Goal: Information Seeking & Learning: Learn about a topic

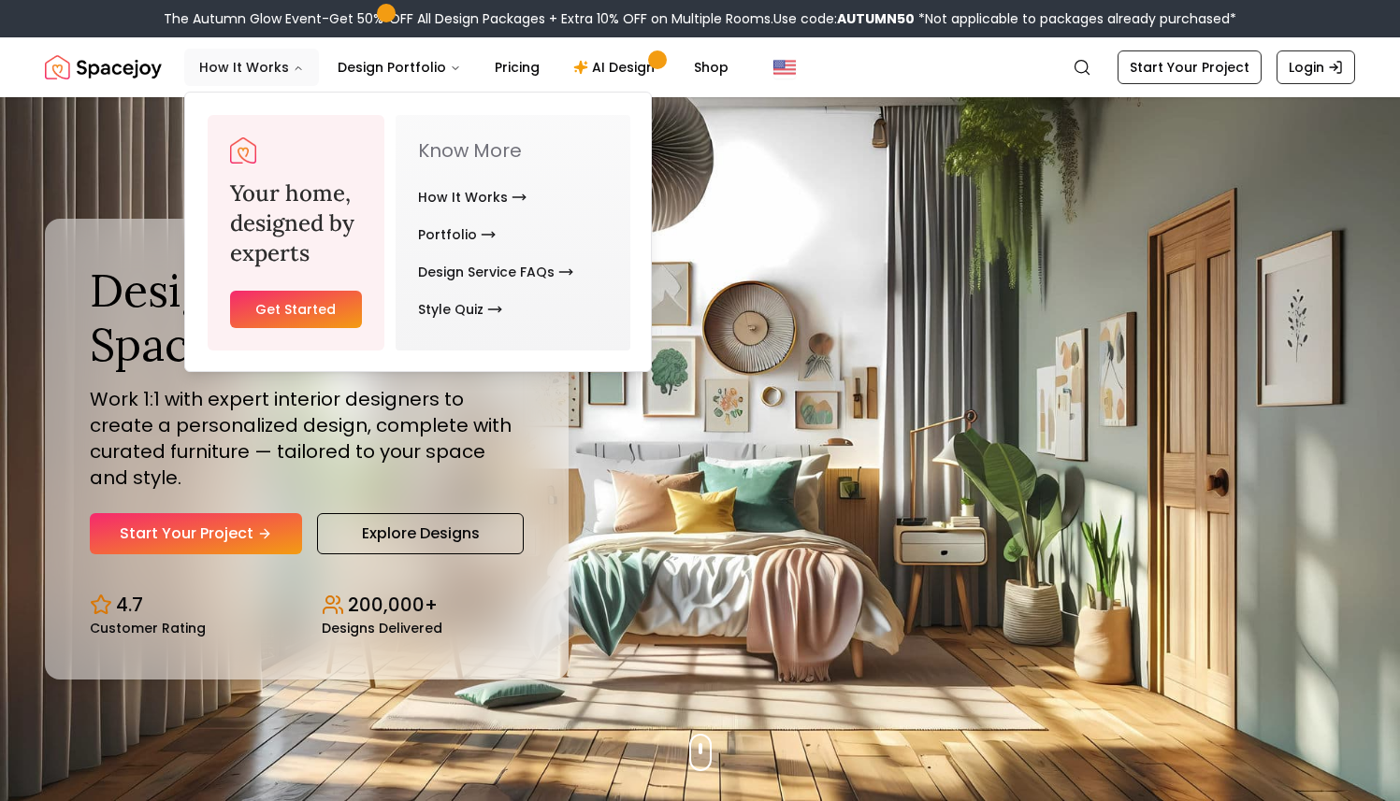
click at [239, 74] on button "How It Works" at bounding box center [251, 67] width 135 height 37
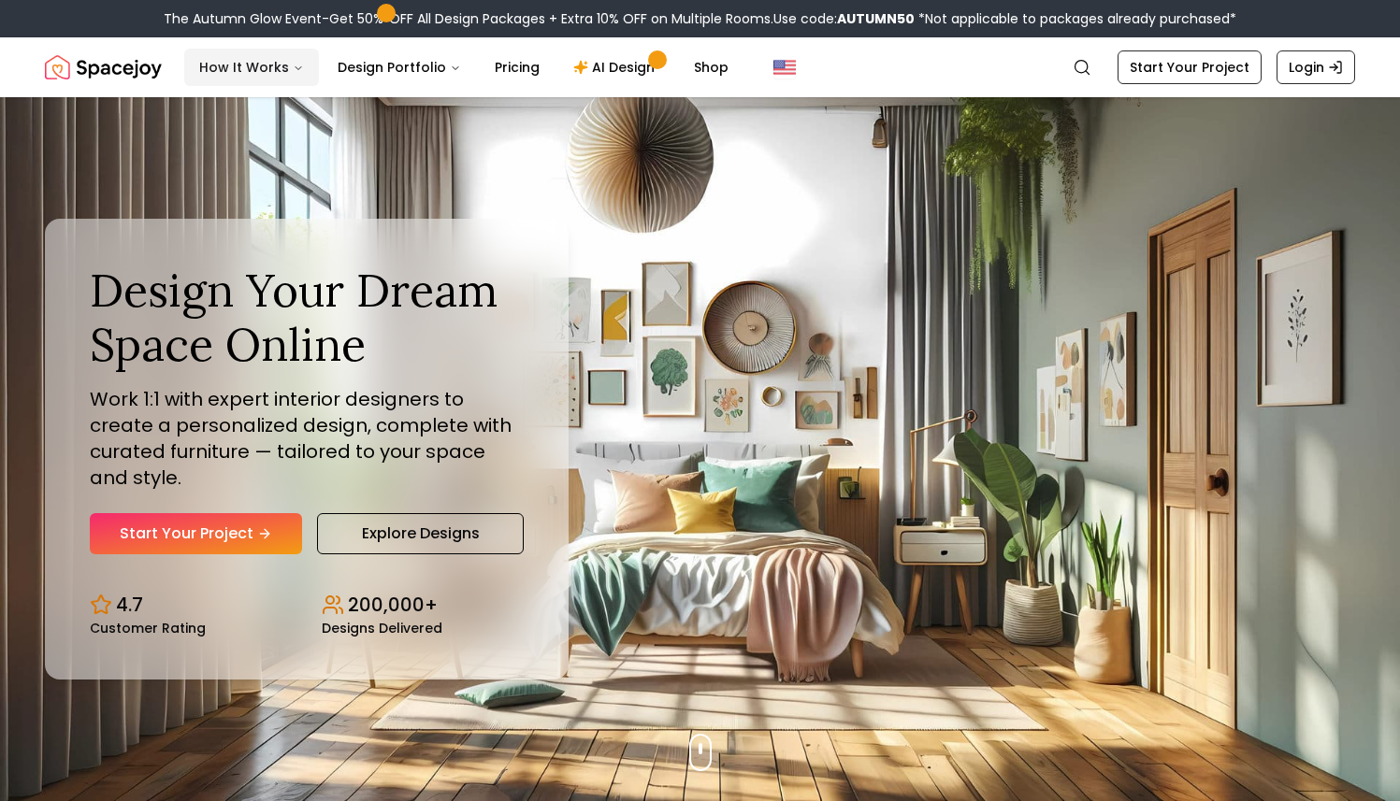
click at [239, 67] on button "How It Works" at bounding box center [251, 67] width 135 height 37
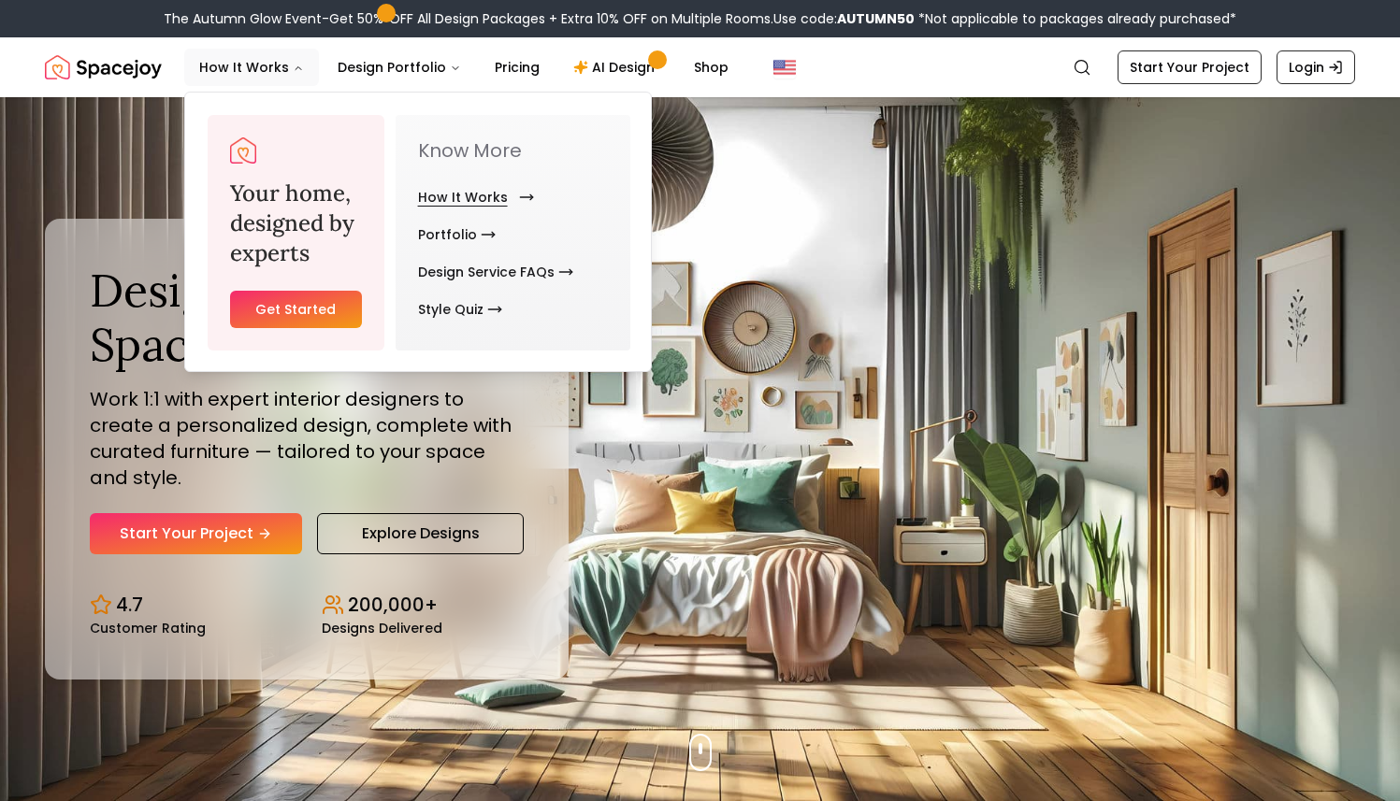
click at [480, 201] on link "How It Works" at bounding box center [472, 197] width 108 height 37
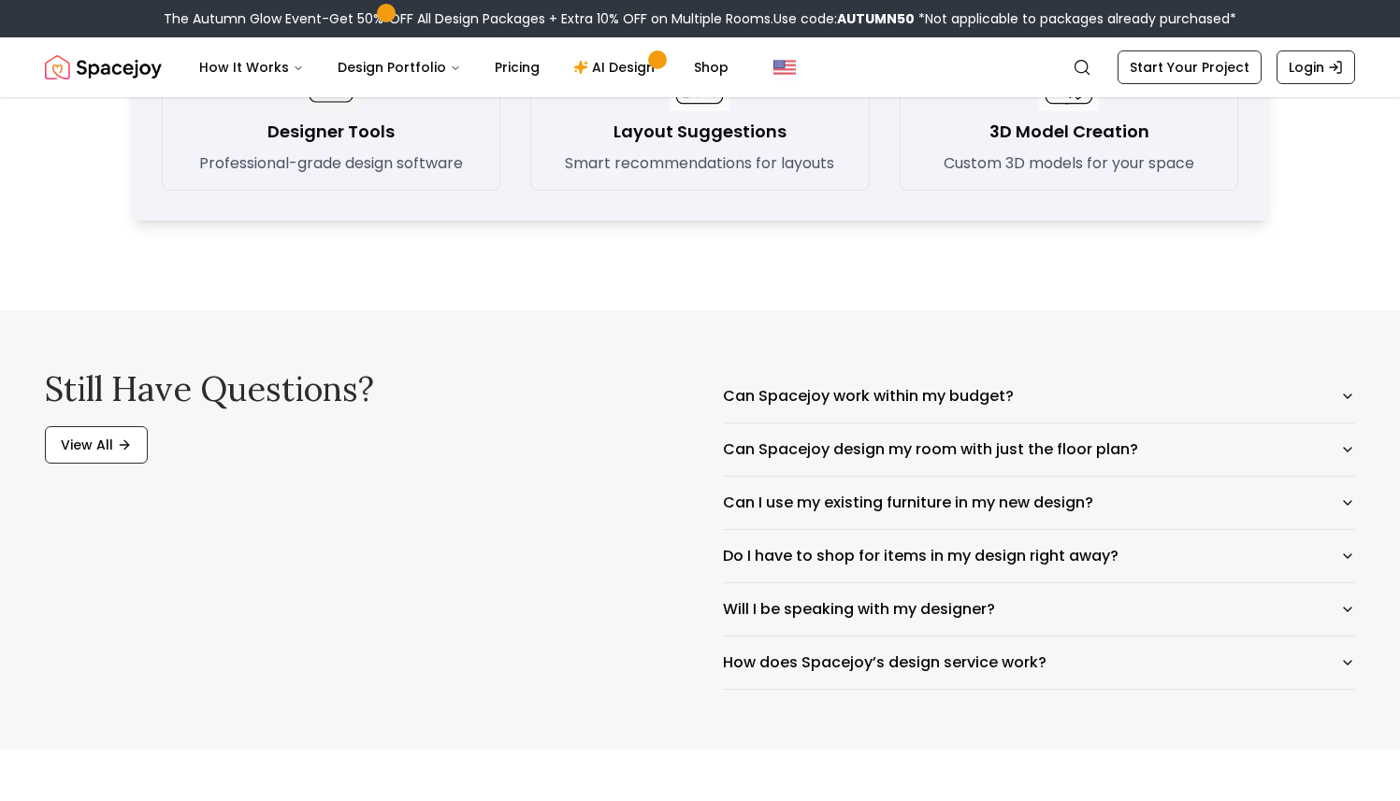
scroll to position [2843, 0]
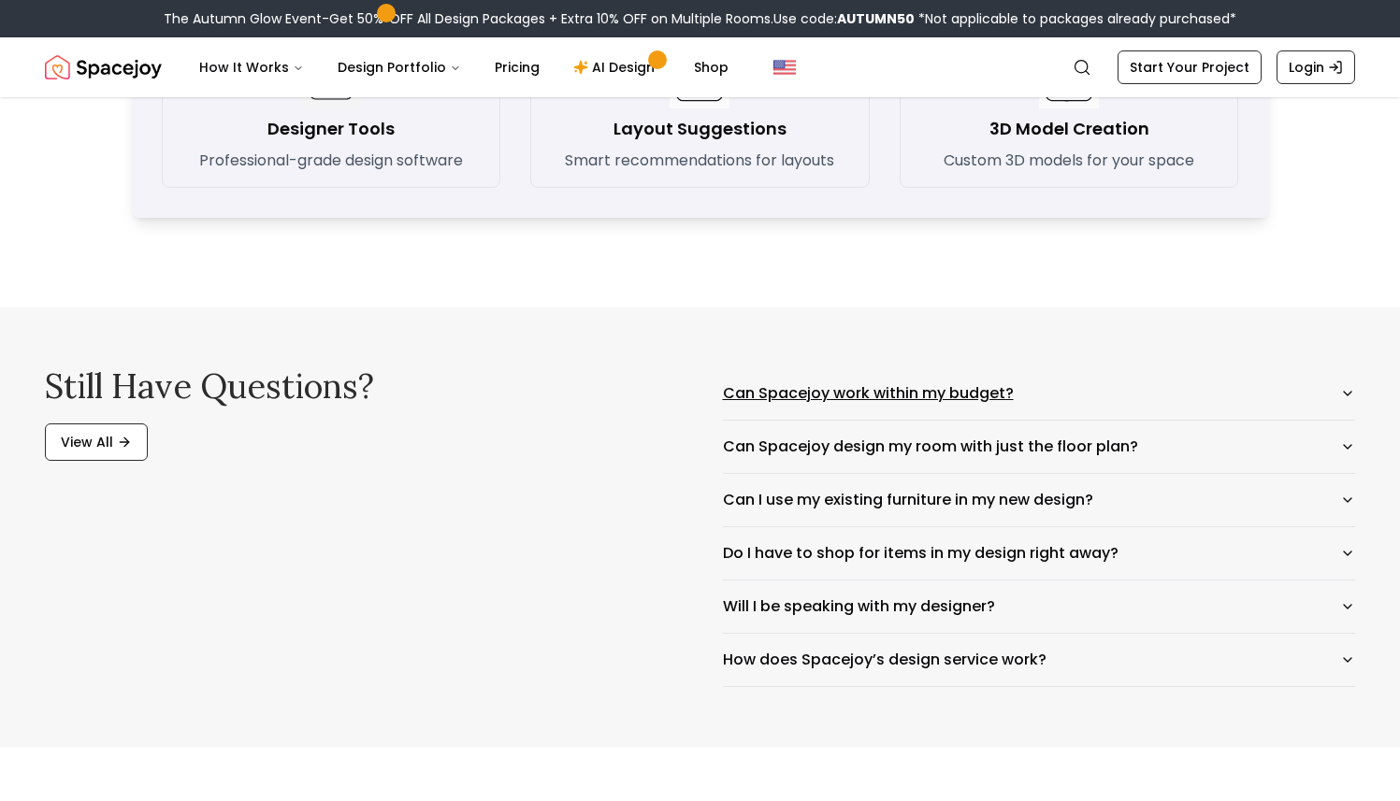
click at [751, 393] on button "Can Spacejoy work within my budget?" at bounding box center [1039, 393] width 633 height 52
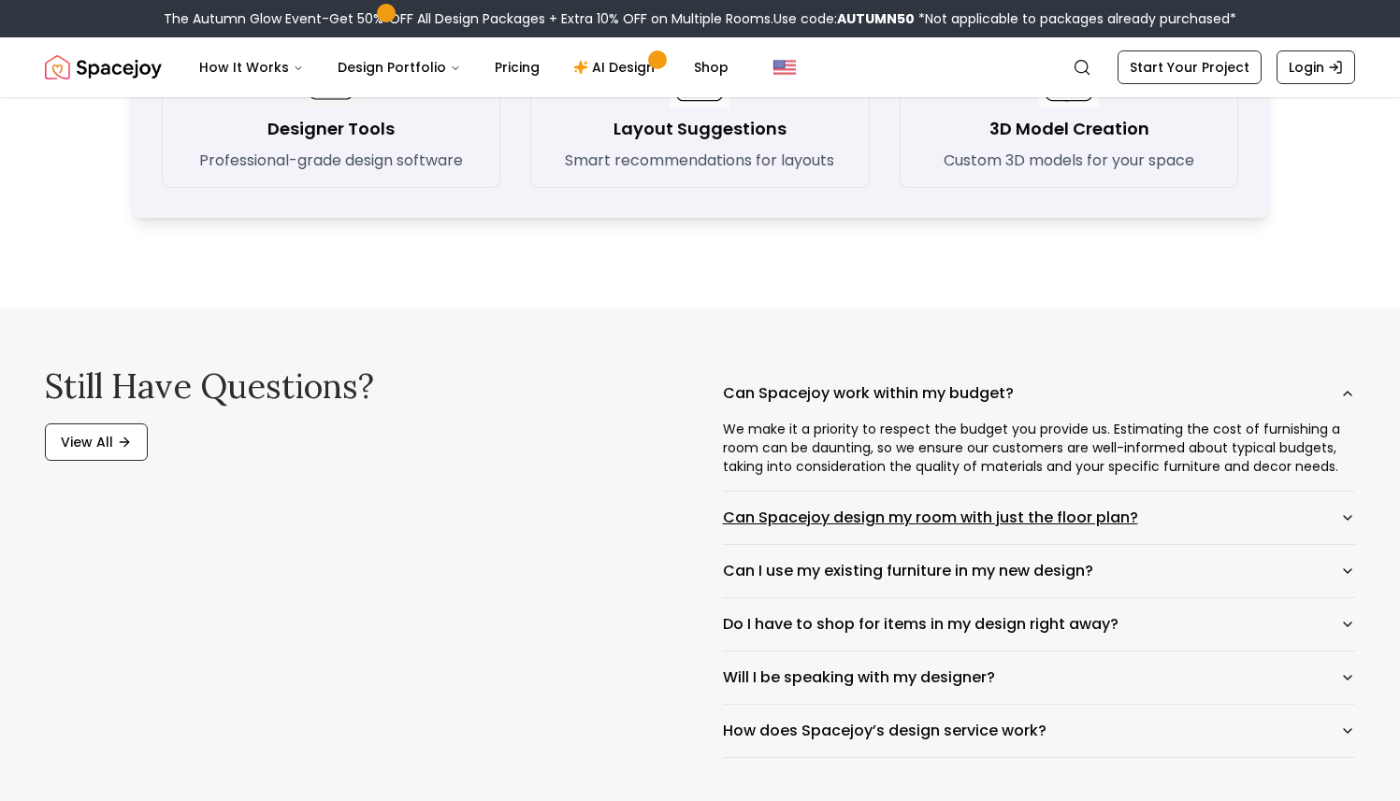
click at [769, 512] on button "Can Spacejoy design my room with just the floor plan?" at bounding box center [1039, 518] width 633 height 52
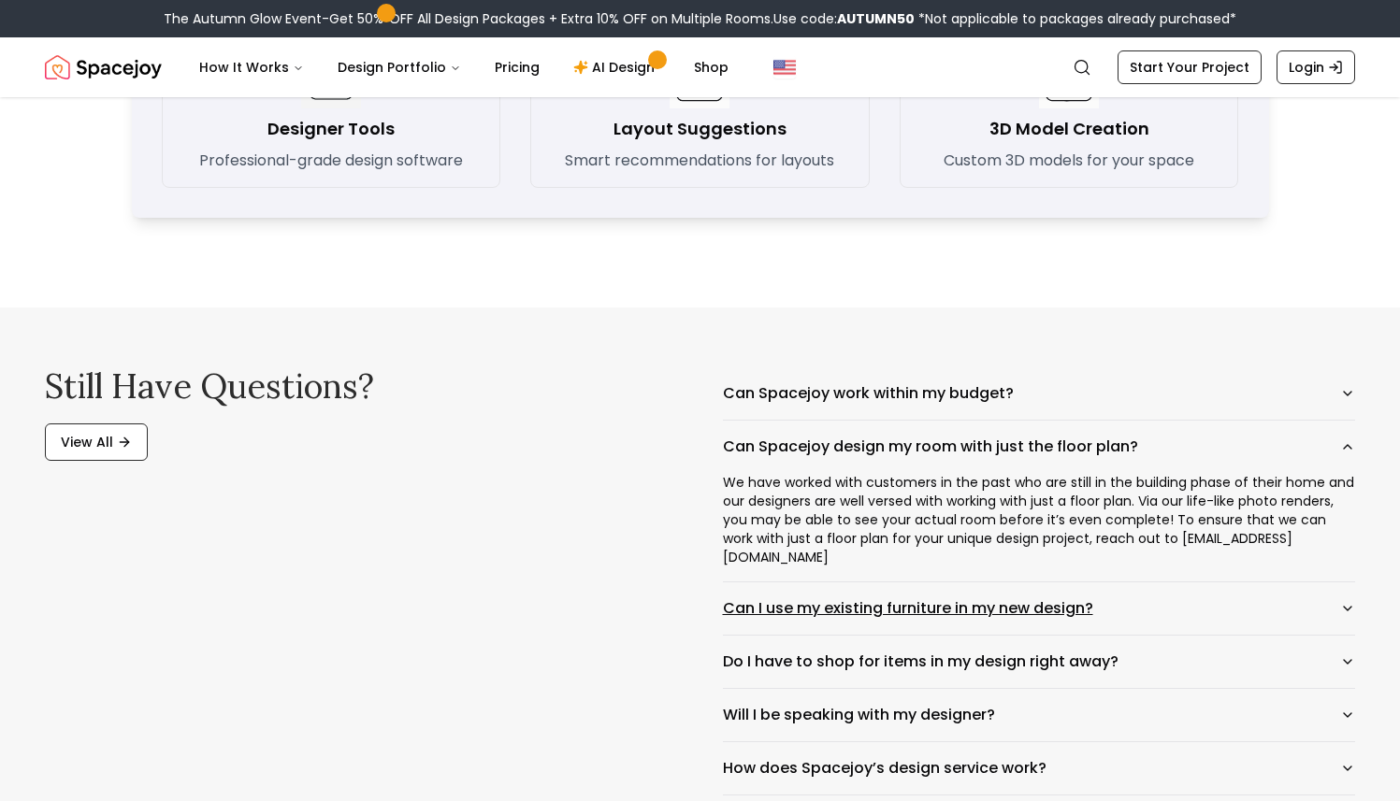
click at [750, 582] on button "Can I use my existing furniture in my new design?" at bounding box center [1039, 608] width 633 height 52
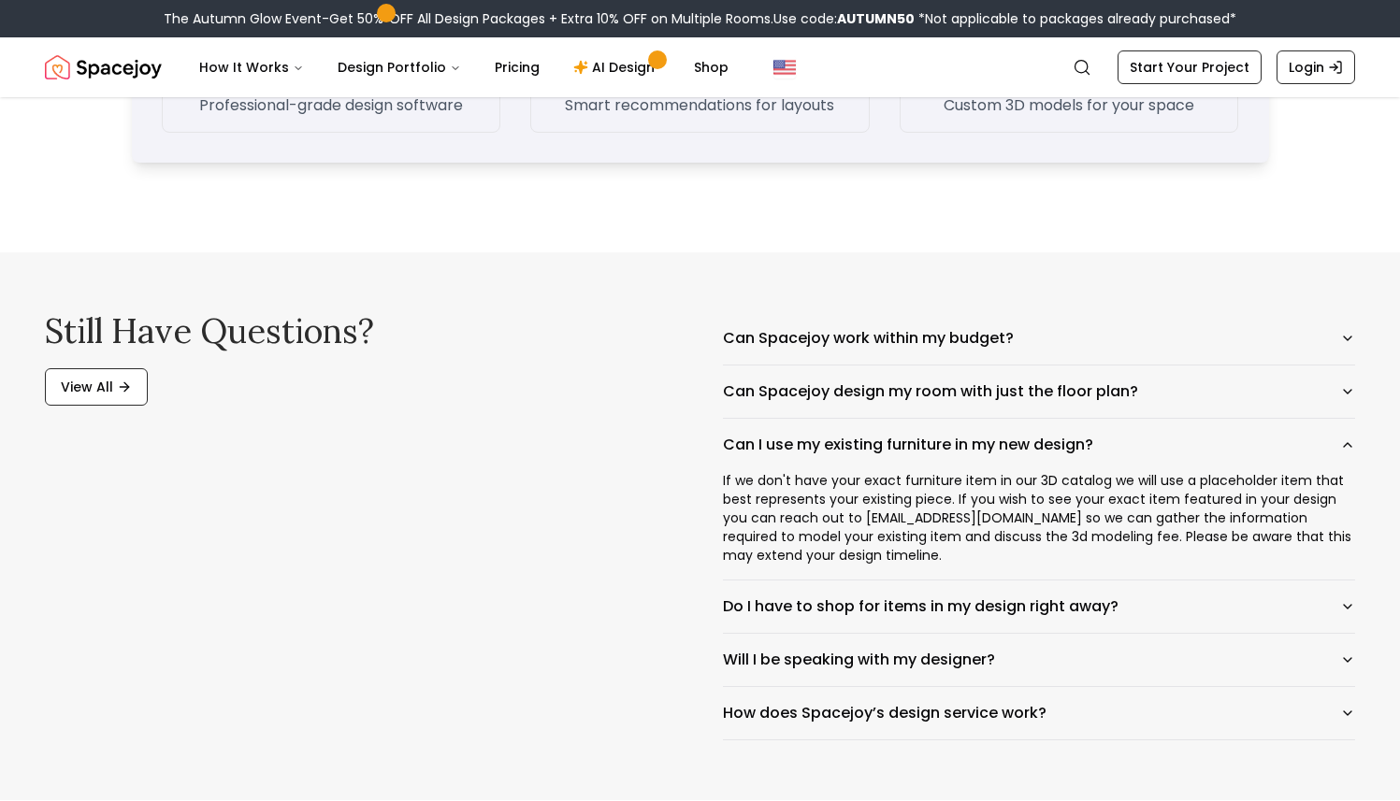
scroll to position [2902, 0]
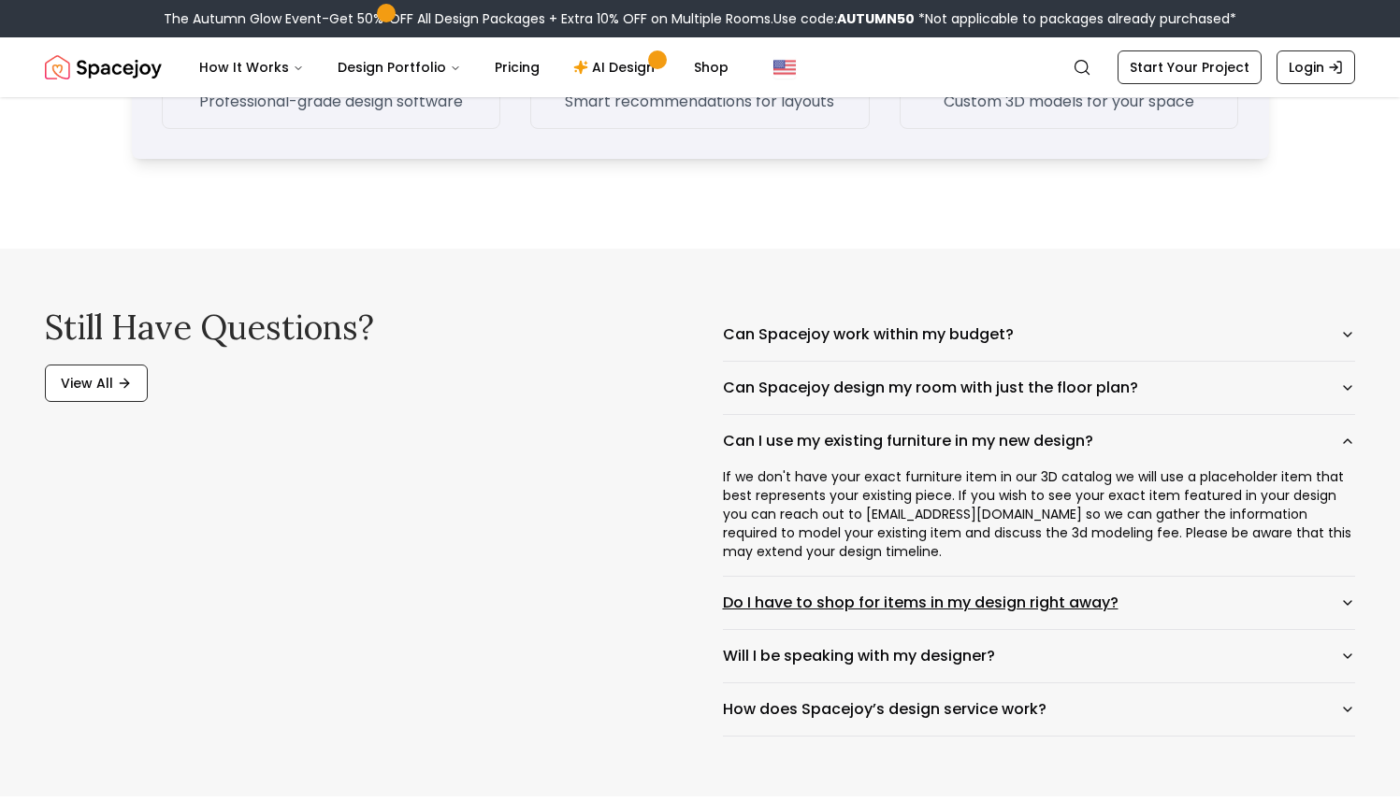
click at [737, 597] on button "Do I have to shop for items in my design right away?" at bounding box center [1039, 603] width 633 height 52
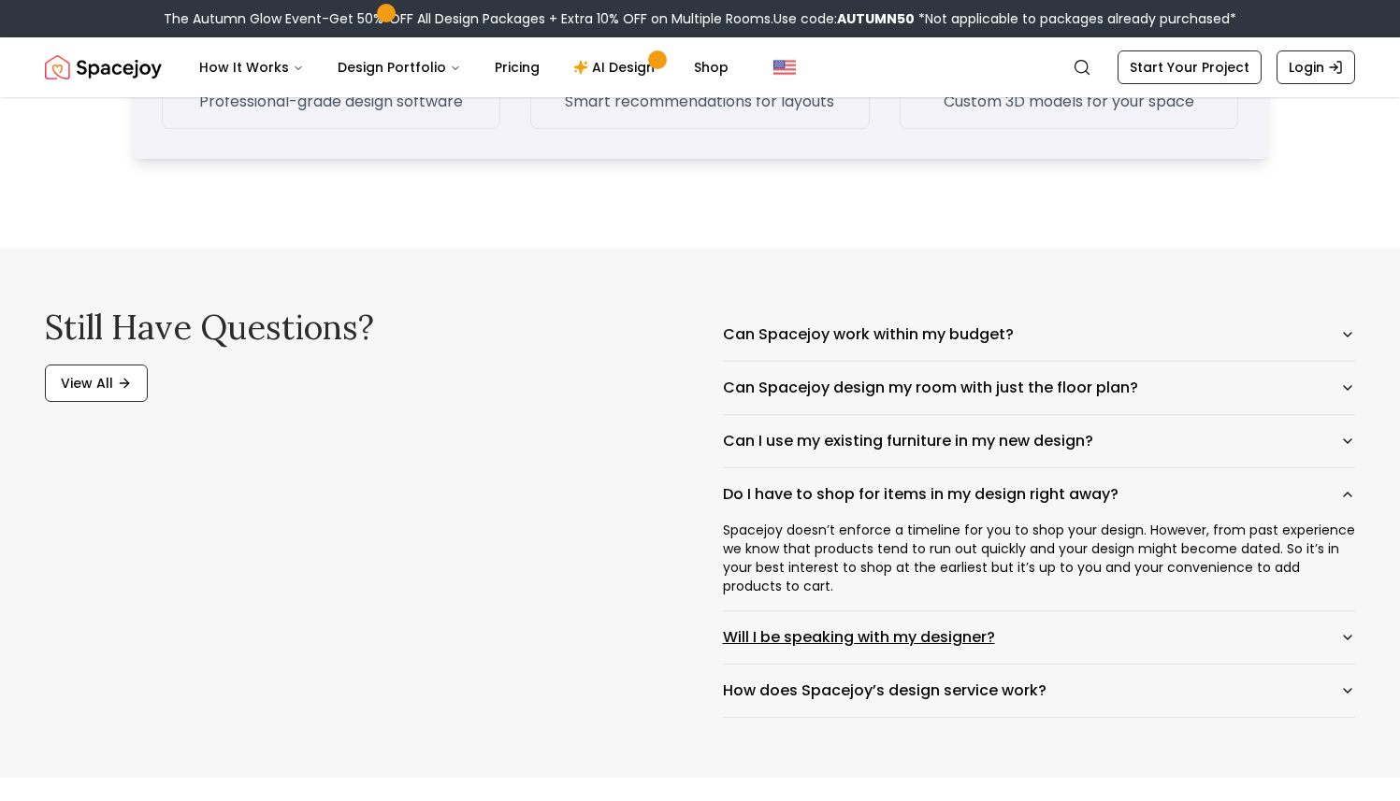
click at [726, 632] on button "Will I be speaking with my designer?" at bounding box center [1039, 637] width 633 height 52
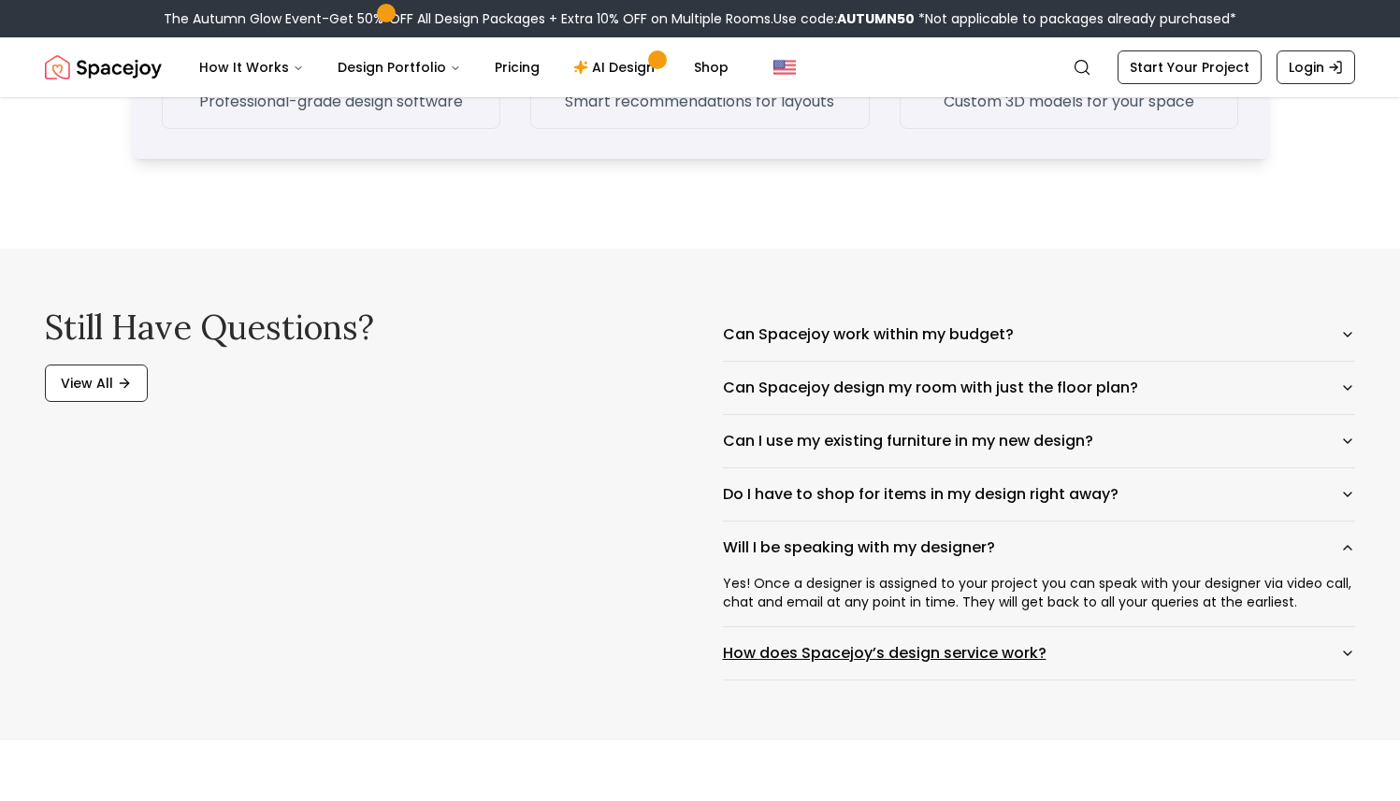
click at [728, 647] on button "How does Spacejoy’s design service work?" at bounding box center [1039, 653] width 633 height 52
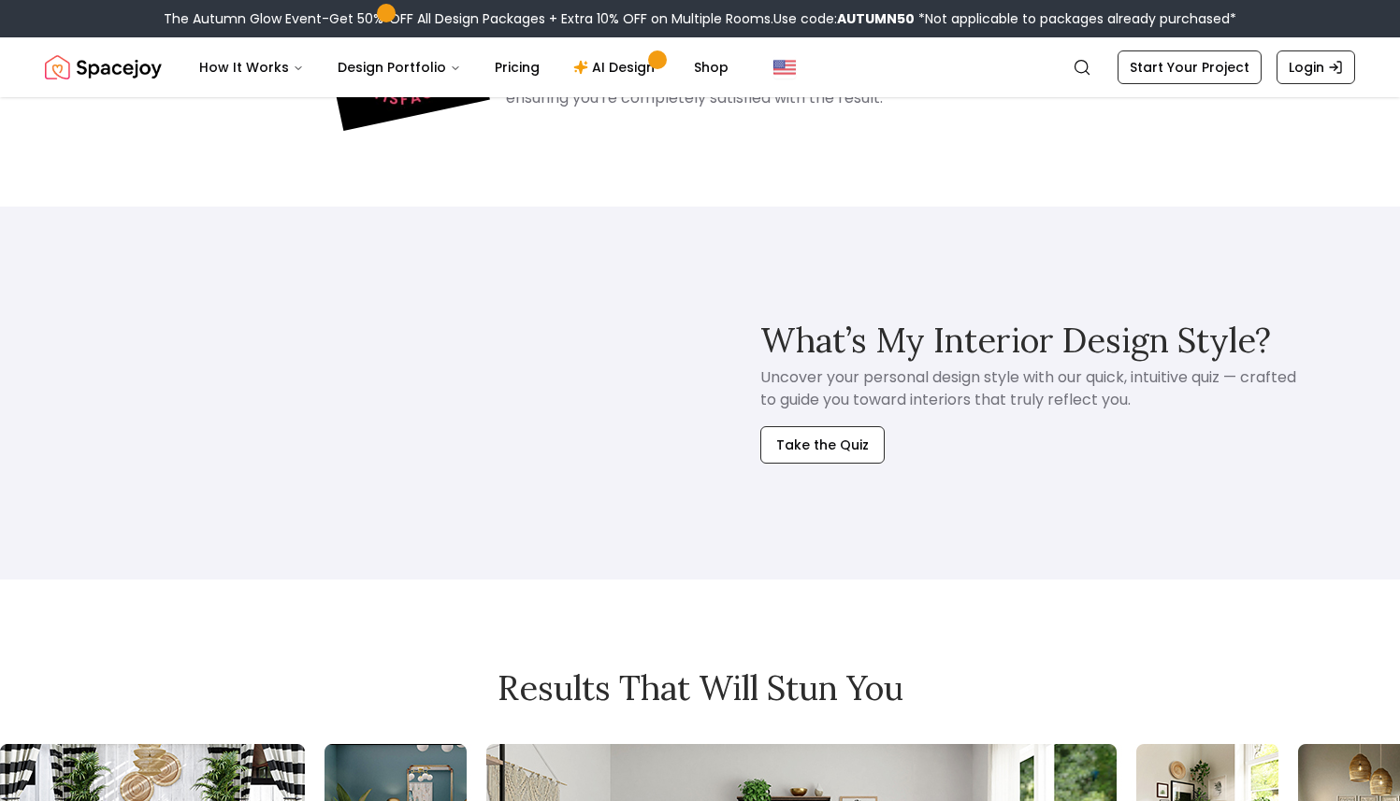
scroll to position [4169, 0]
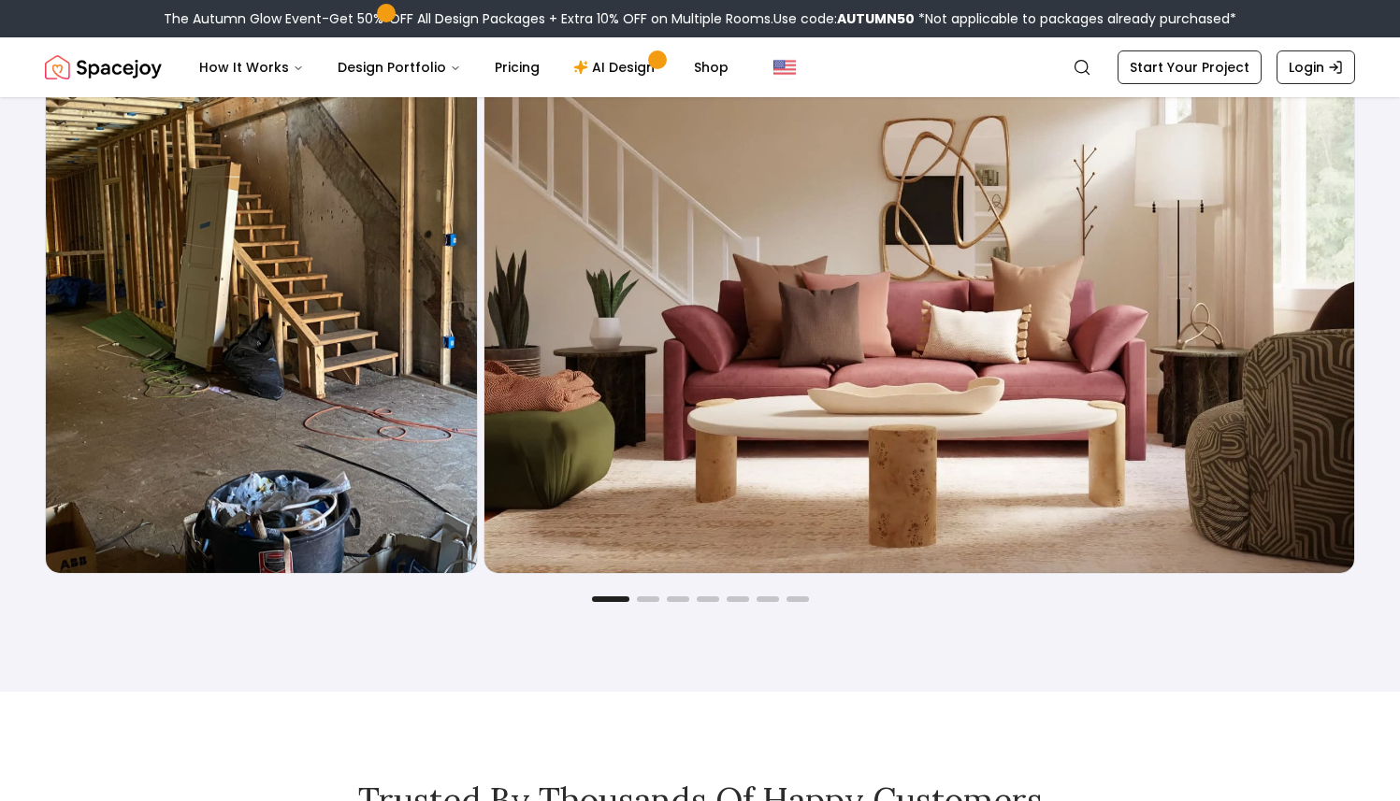
scroll to position [1092, 0]
